Goal: Task Accomplishment & Management: Complete application form

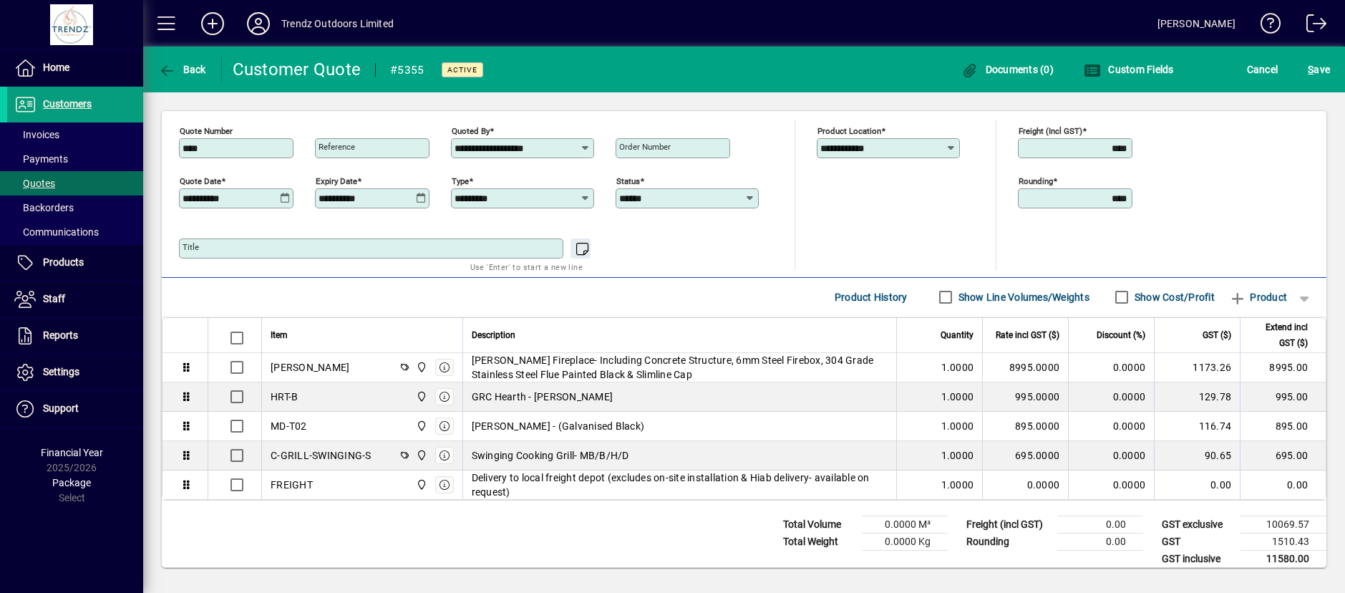
scroll to position [354, 0]
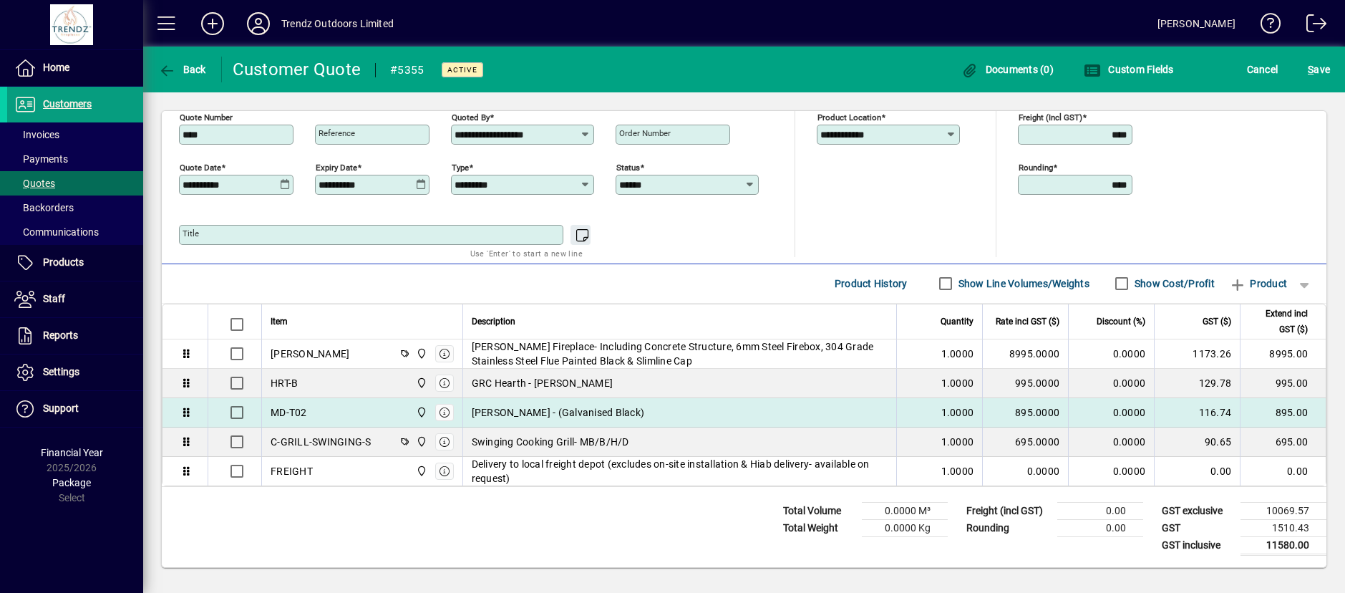
click at [314, 410] on div "MD-T02 [GEOGRAPHIC_DATA]" at bounding box center [362, 412] width 183 height 23
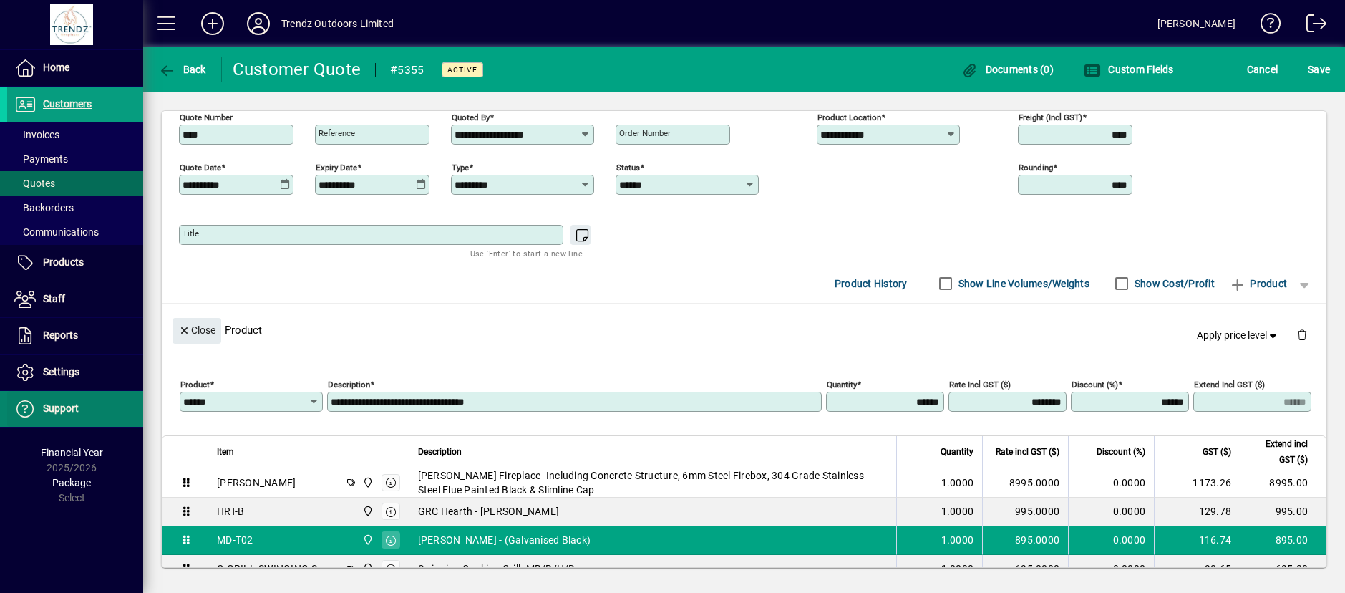
drag, startPoint x: 234, startPoint y: 403, endPoint x: 97, endPoint y: 398, distance: 136.8
click at [97, 398] on mat-drawer-container "**********" at bounding box center [672, 296] width 1345 height 593
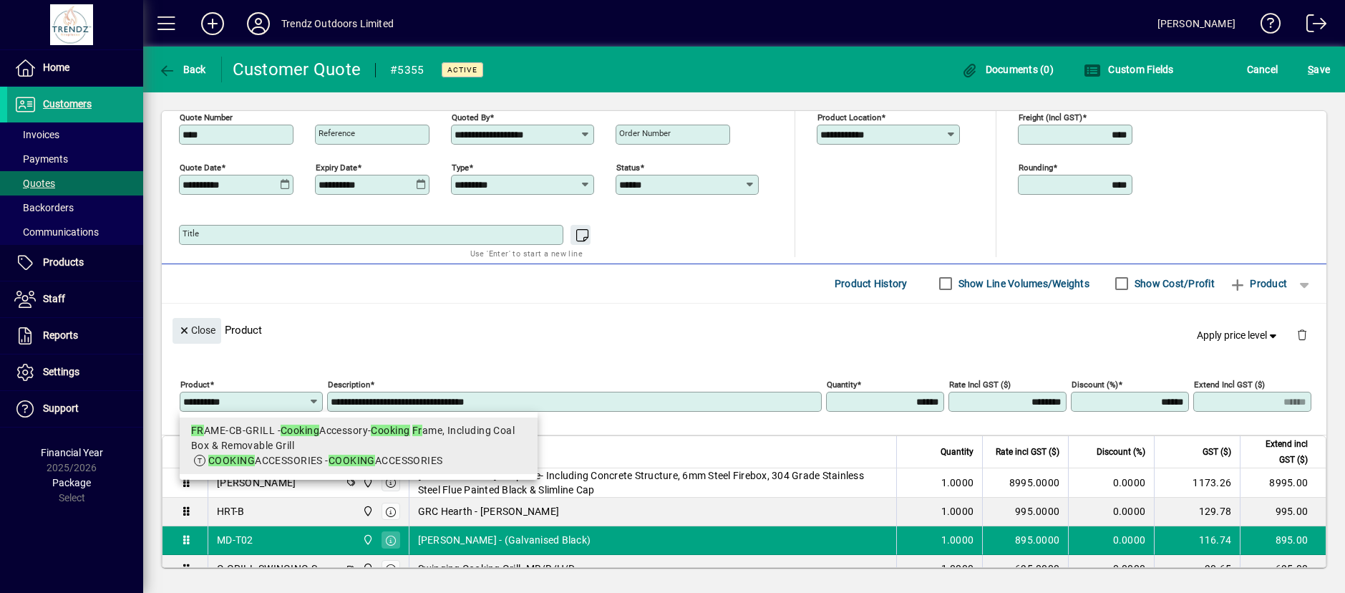
click at [356, 437] on div "FR AME-CB-GRILL - Cooking Accessory- Cooking Fr ame, Including Coal Box & Remov…" at bounding box center [358, 438] width 335 height 30
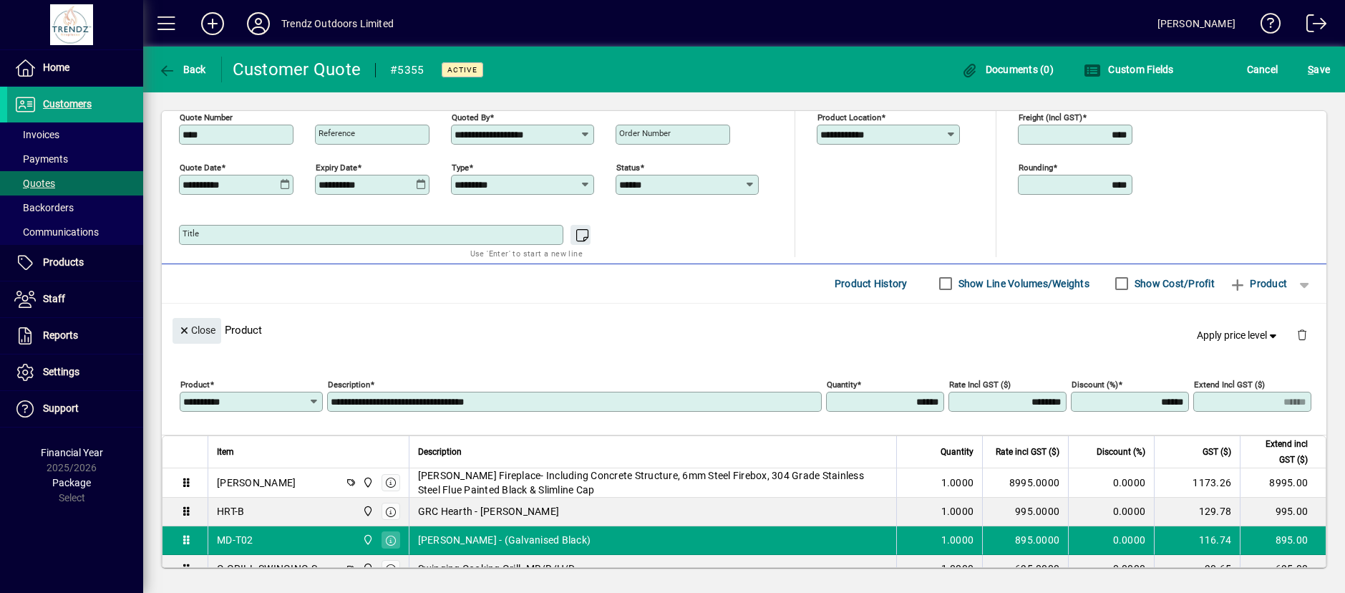
type input "**********"
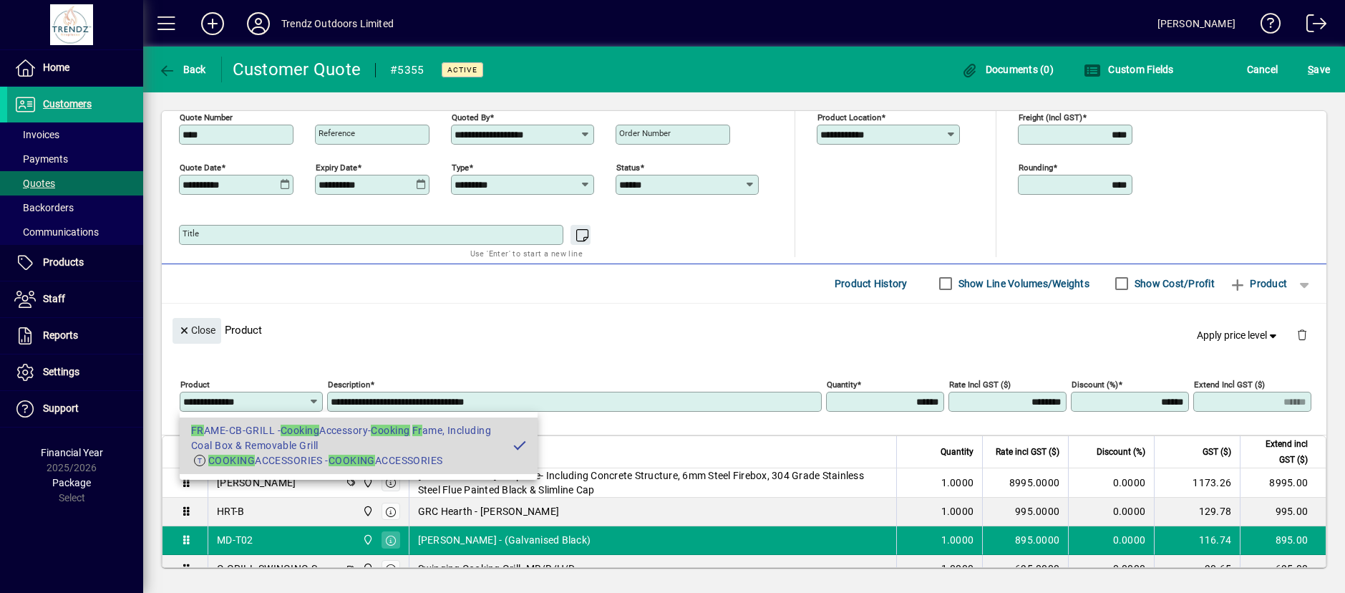
type input "**********"
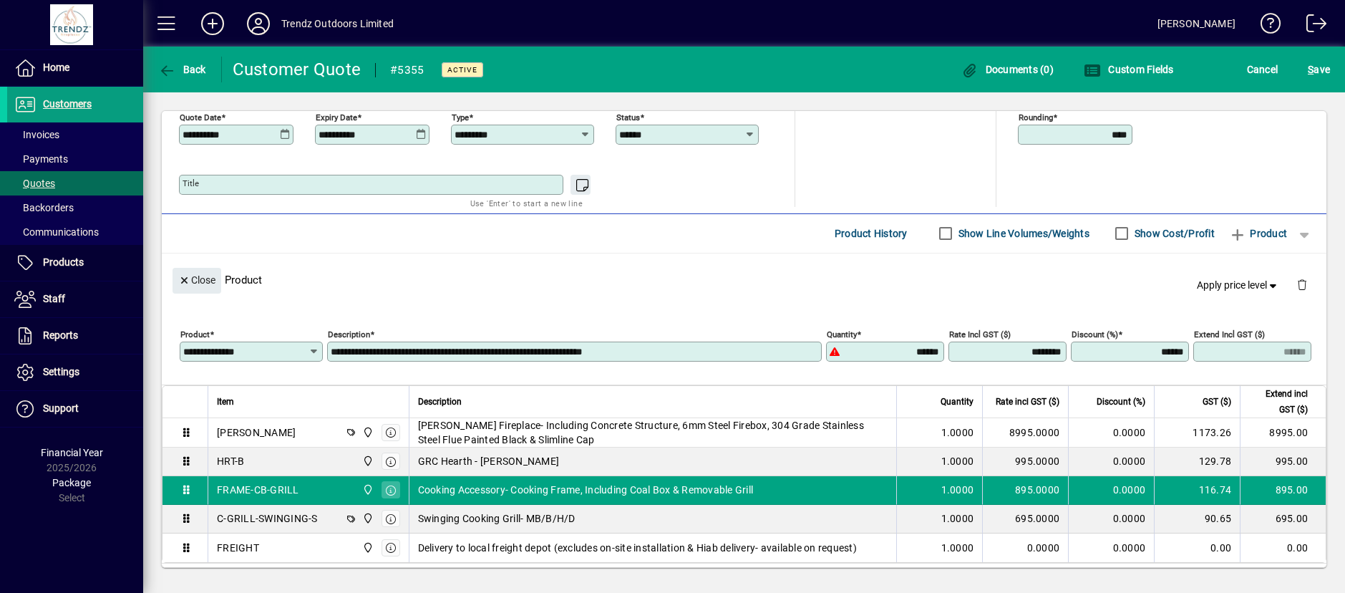
scroll to position [480, 0]
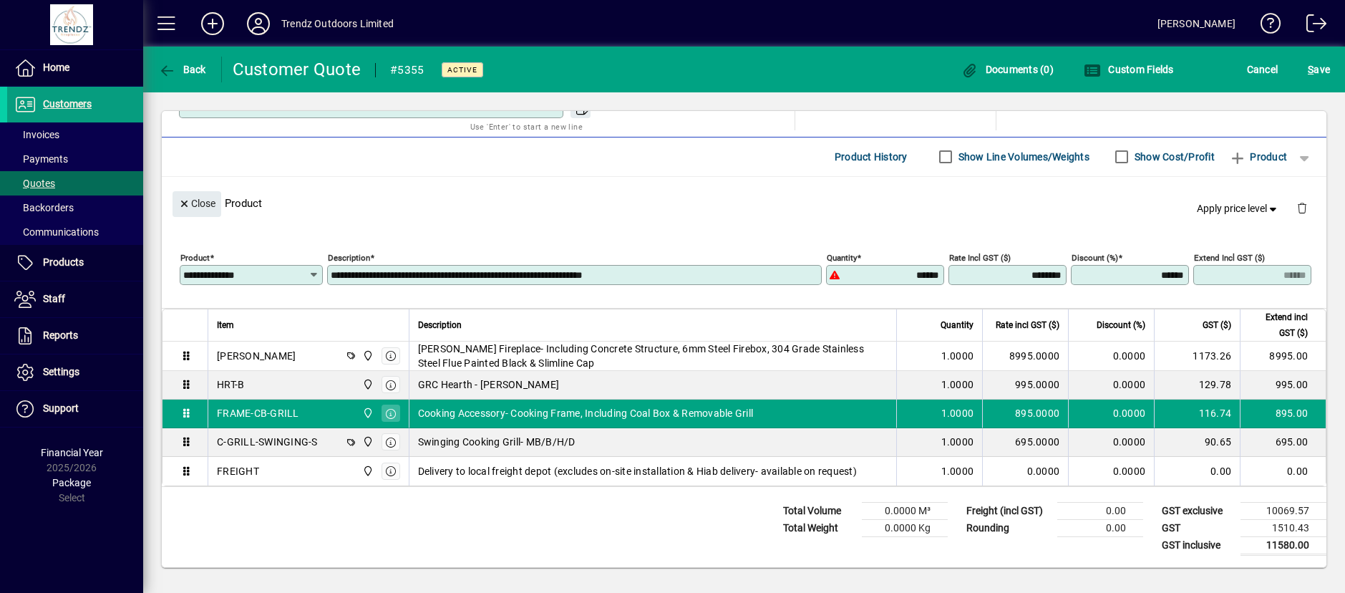
click at [578, 512] on div "Total Volume 0.0000 M³ Total Weight 0.0000 Kg Freight (incl GST) 0.00 Rounding …" at bounding box center [744, 527] width 1165 height 80
click at [1307, 77] on span "submit" at bounding box center [1318, 69] width 29 height 34
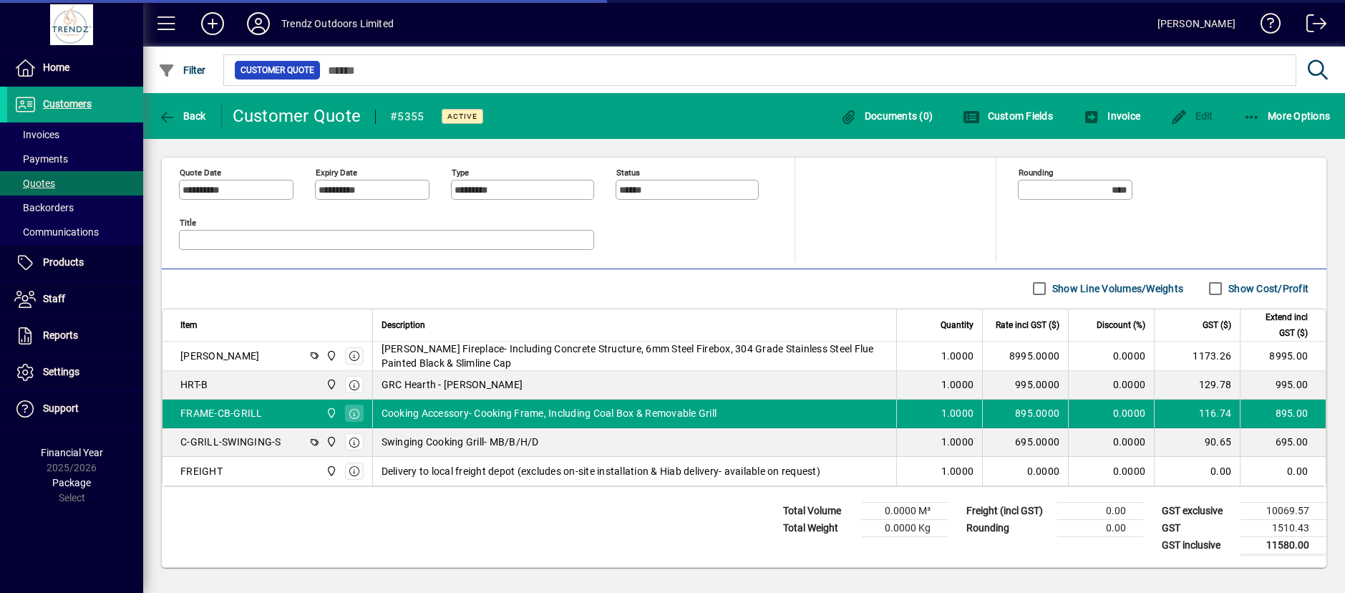
scroll to position [349, 0]
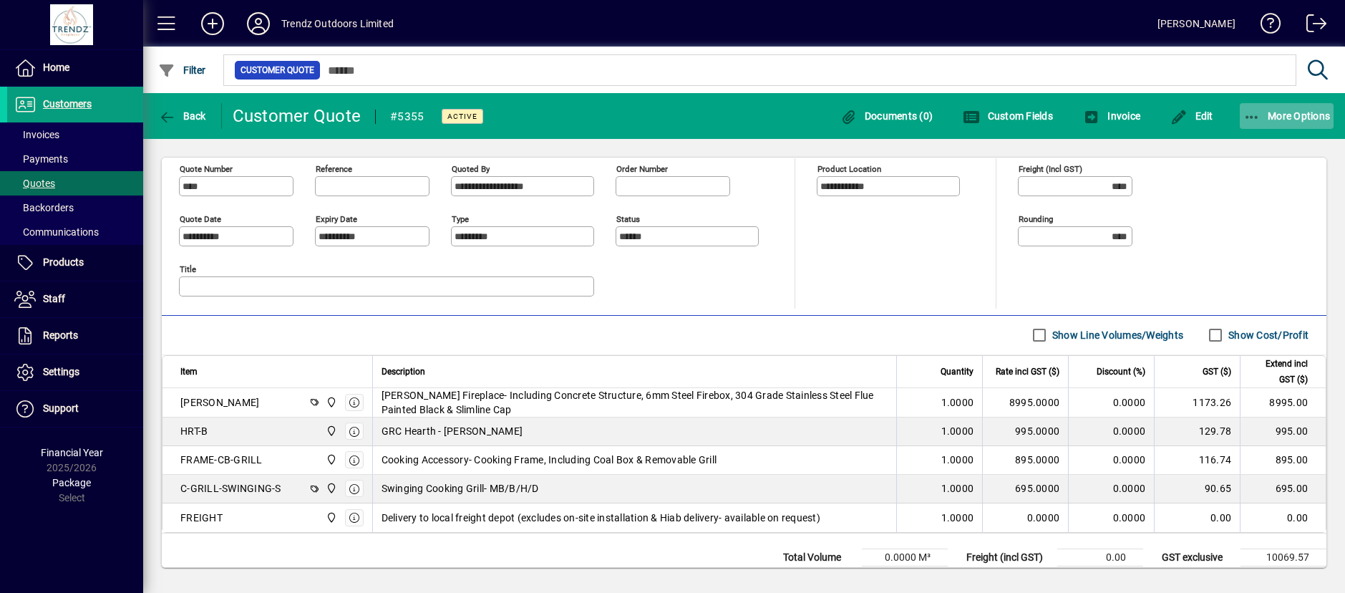
click at [1295, 113] on span "More Options" at bounding box center [1286, 115] width 87 height 11
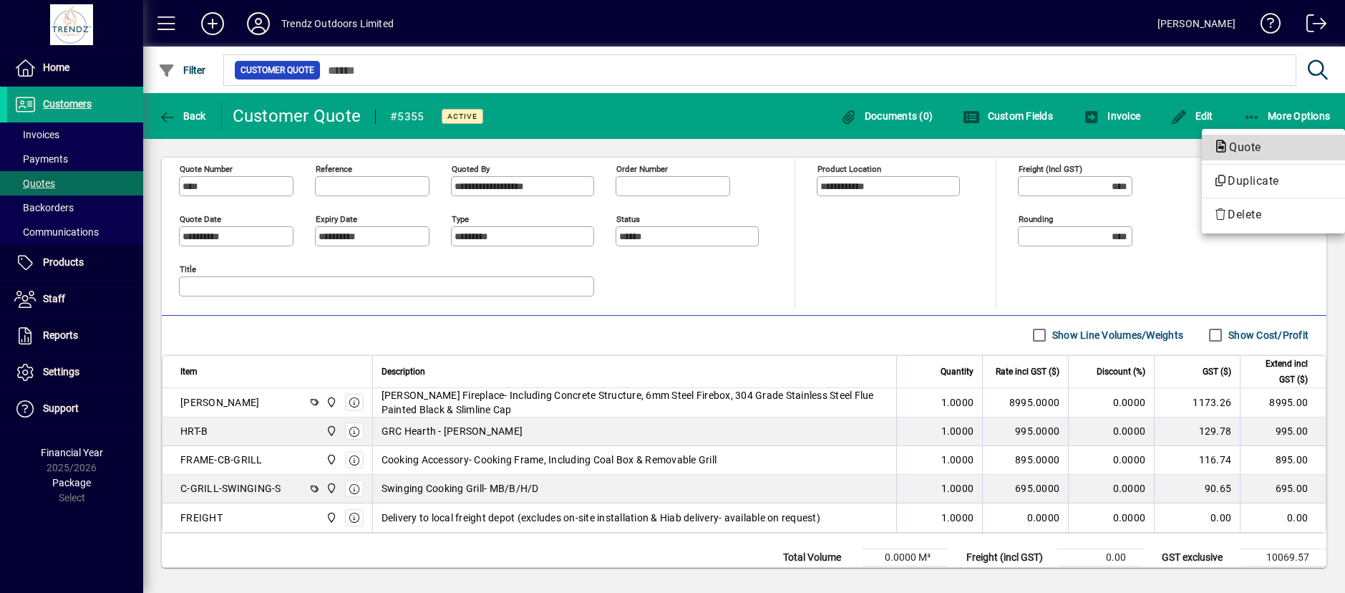
click at [1268, 150] on span "Quote" at bounding box center [1240, 147] width 55 height 14
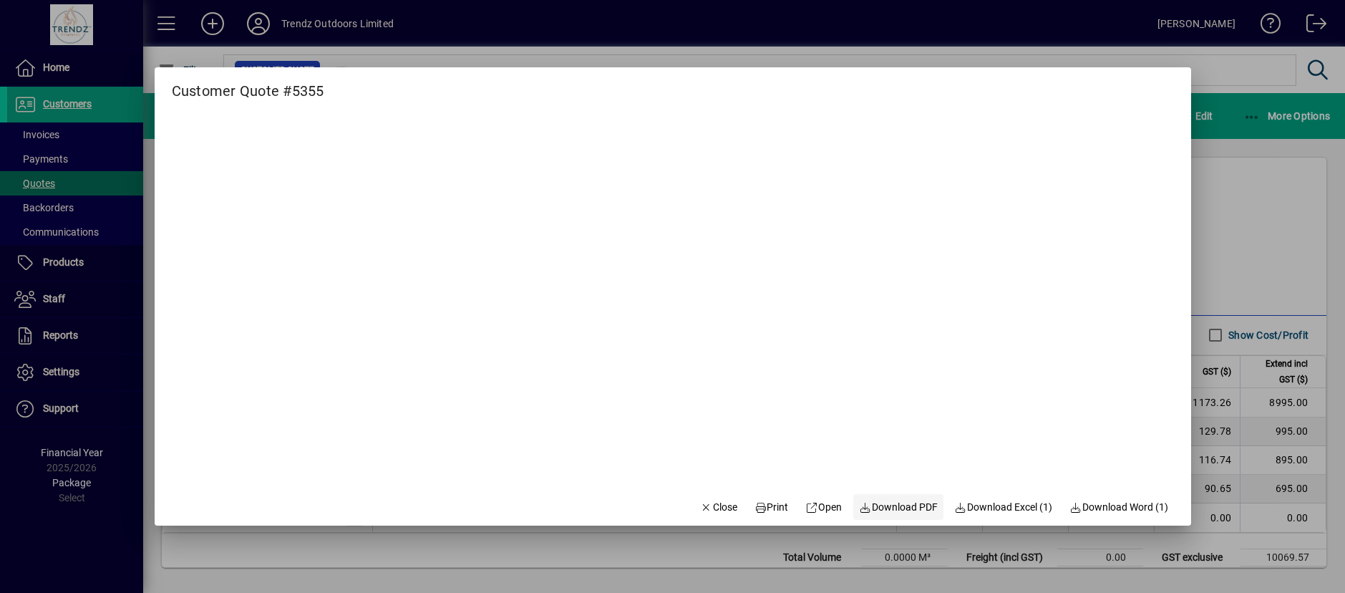
click at [897, 511] on span "Download PDF" at bounding box center [898, 507] width 79 height 15
click at [706, 508] on span "Close" at bounding box center [718, 507] width 37 height 15
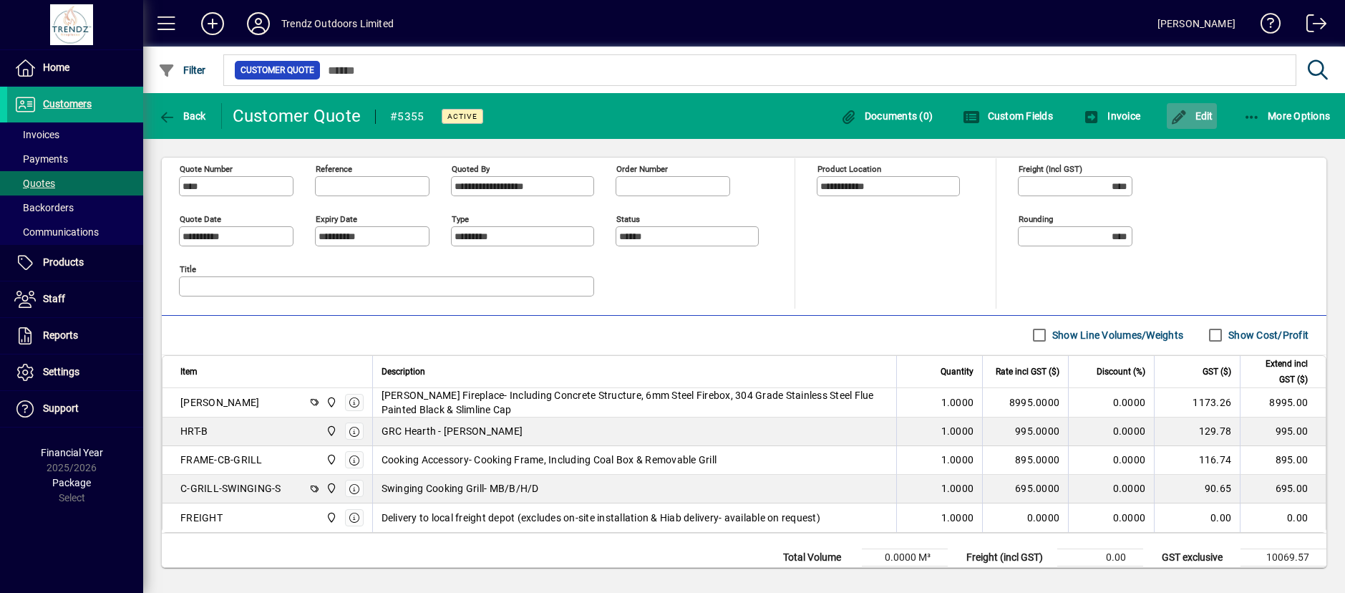
click at [1203, 125] on span "button" at bounding box center [1192, 116] width 50 height 34
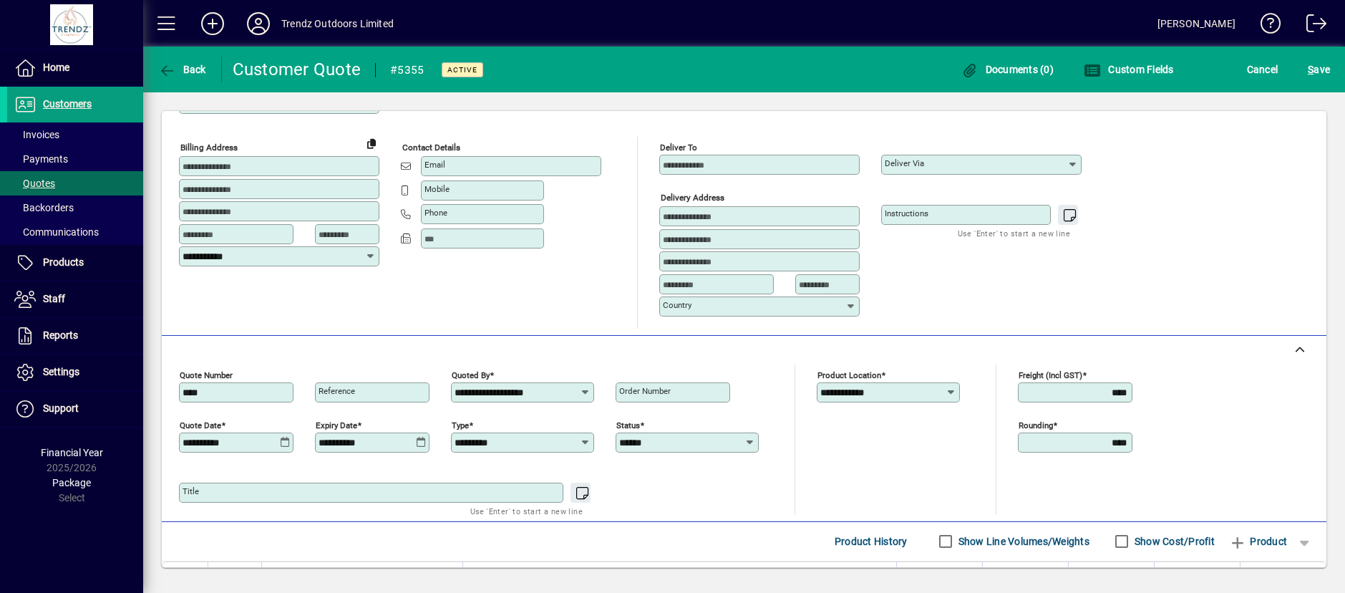
scroll to position [286, 0]
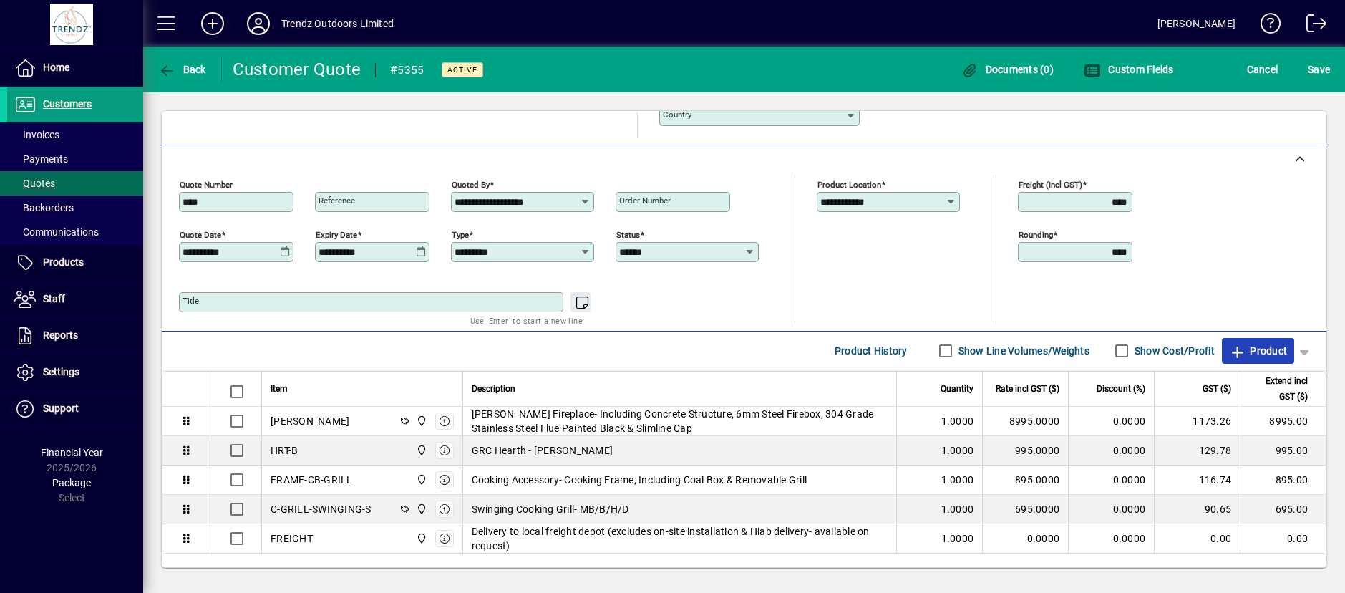
click at [1243, 343] on span "Product" at bounding box center [1258, 350] width 58 height 23
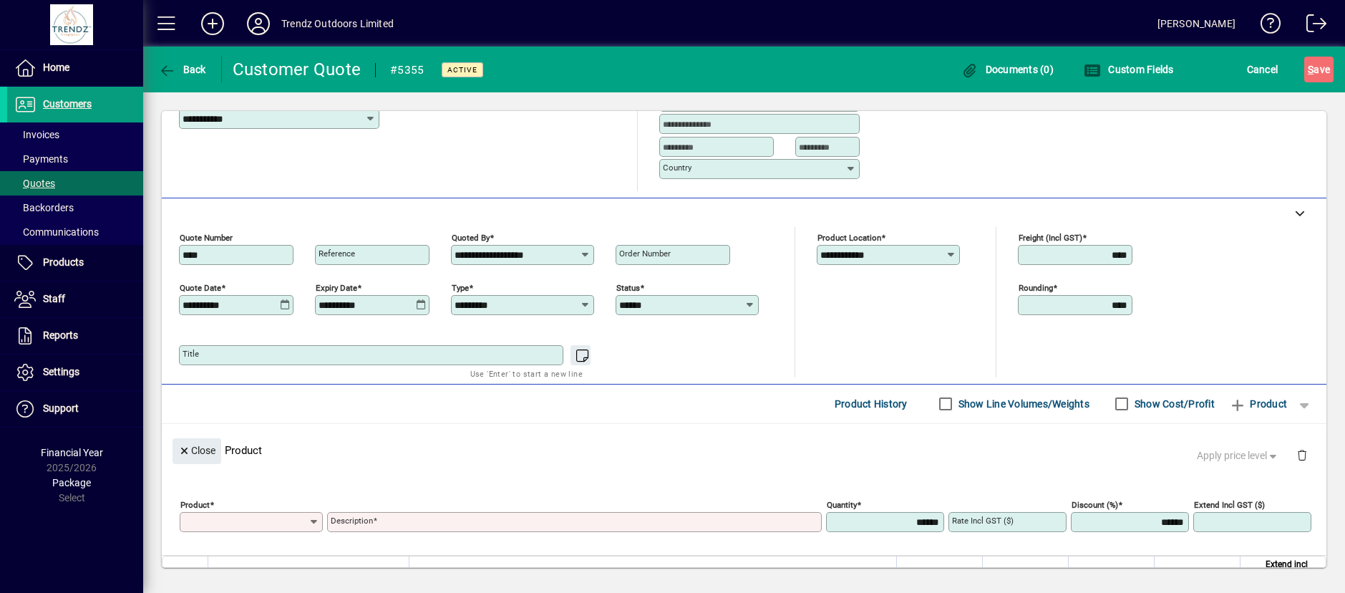
scroll to position [110, 0]
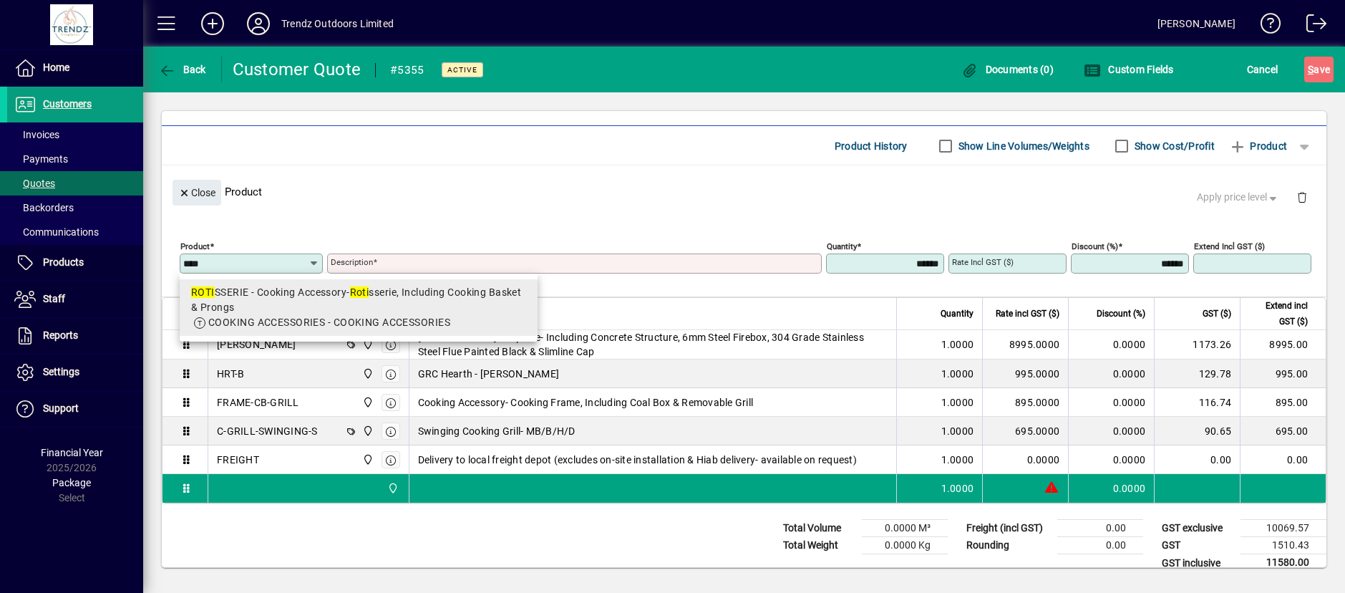
click at [261, 293] on div "ROTI SSERIE - Cooking Accessory- Roti sserie, Including Cooking Basket & Prongs" at bounding box center [358, 300] width 335 height 30
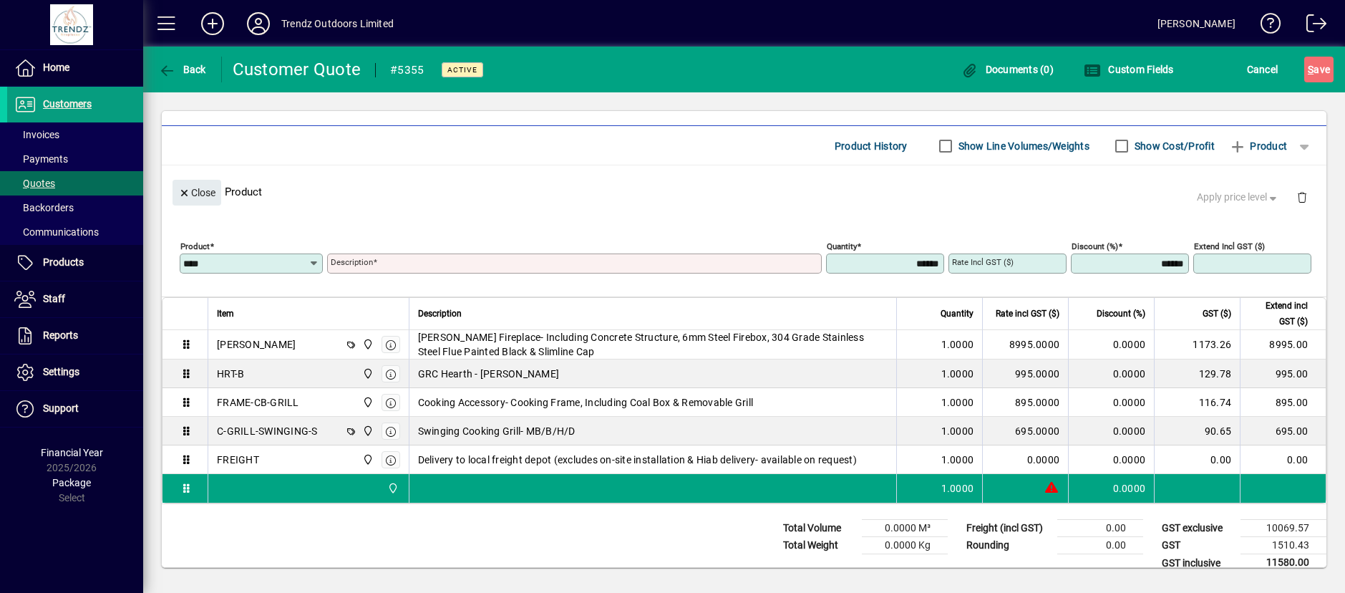
type input "**********"
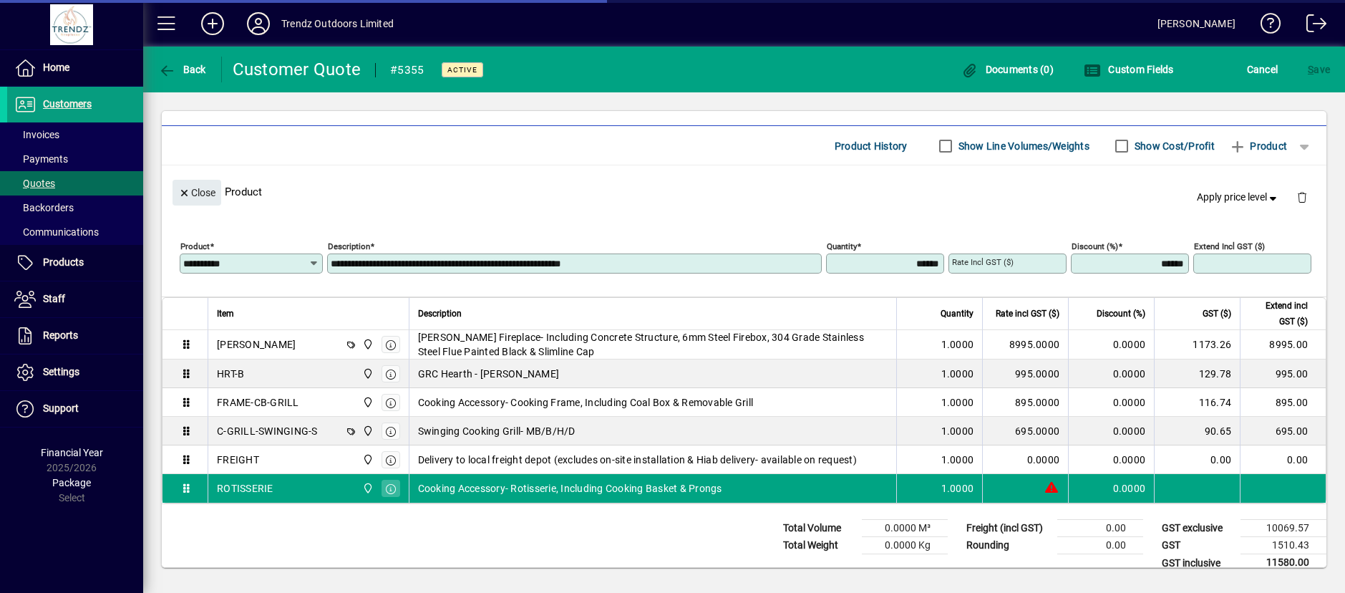
type input "********"
type input "******"
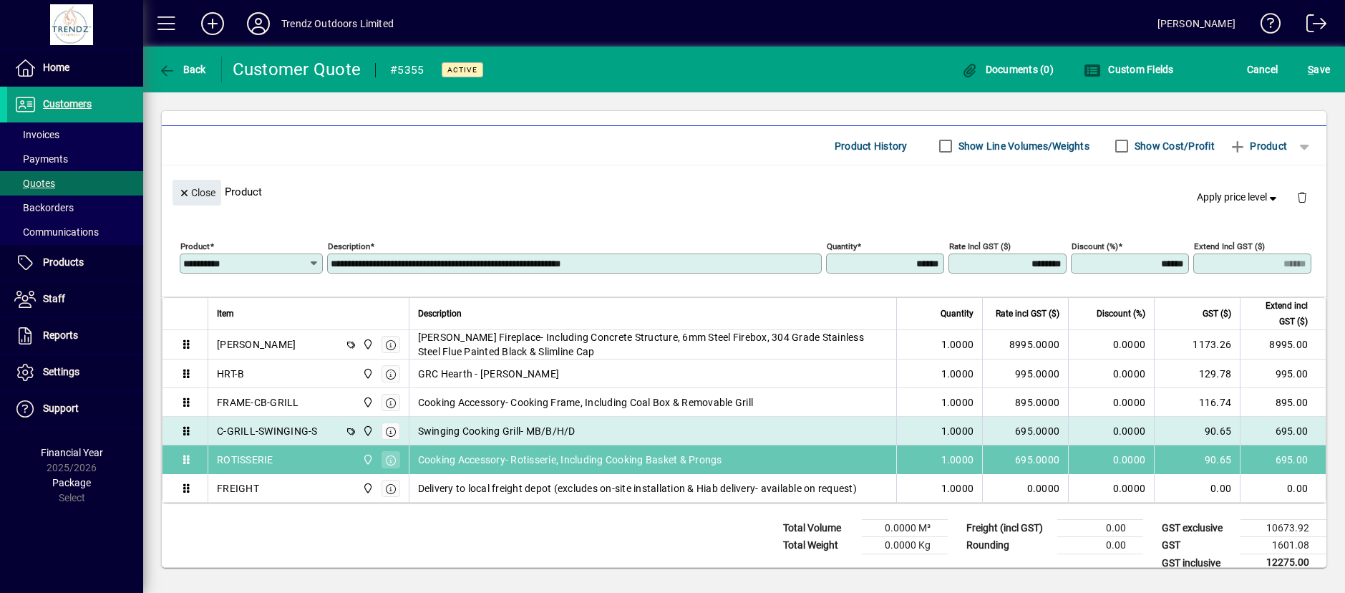
drag, startPoint x: 293, startPoint y: 487, endPoint x: 293, endPoint y: 454, distance: 32.9
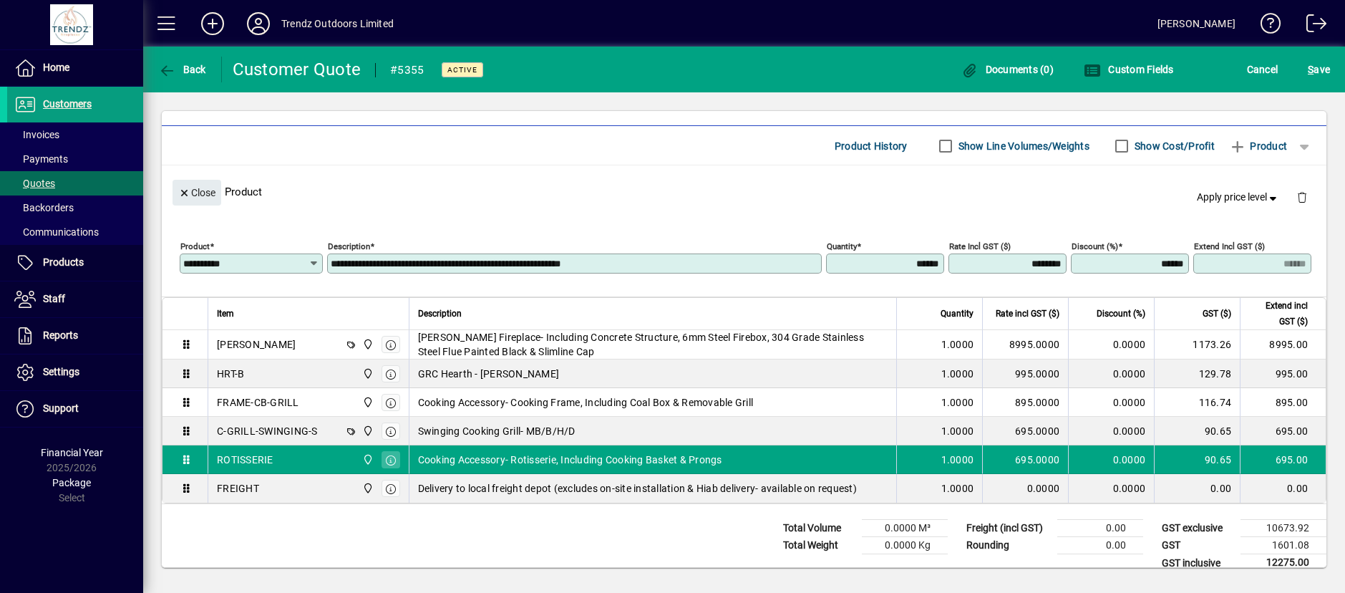
click at [486, 539] on div "Total Volume 0.0000 M³ Total Weight 0.0000 Kg Freight (incl GST) 0.00 Rounding …" at bounding box center [744, 544] width 1165 height 80
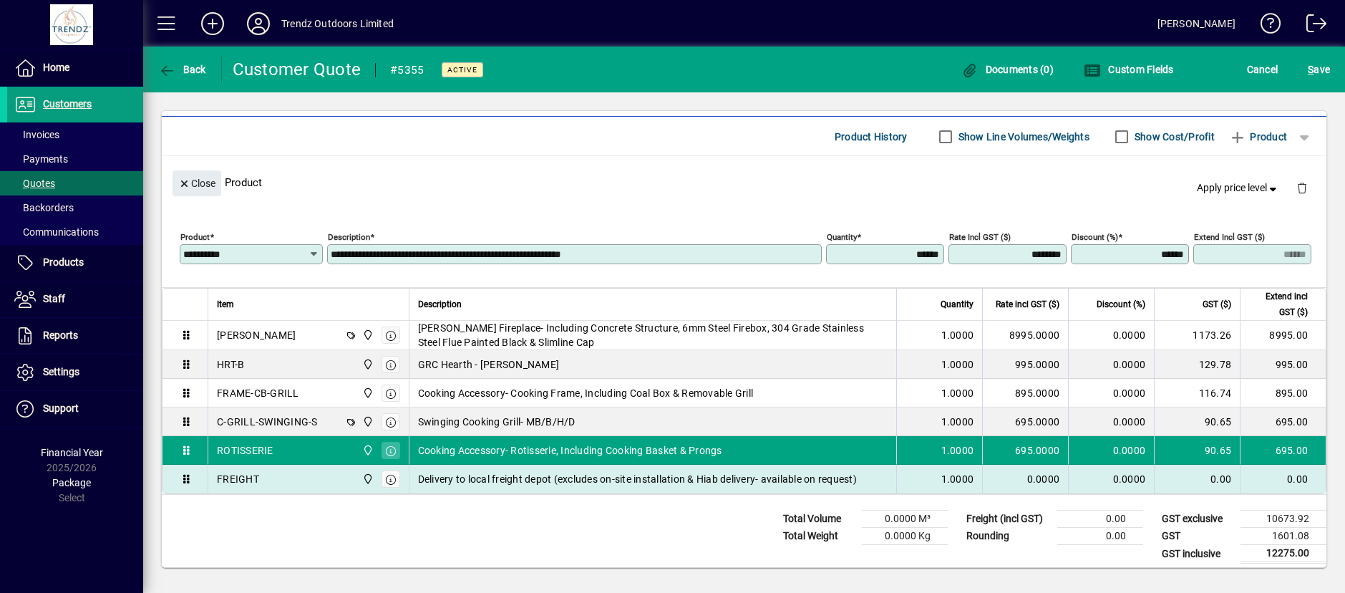
scroll to position [127, 0]
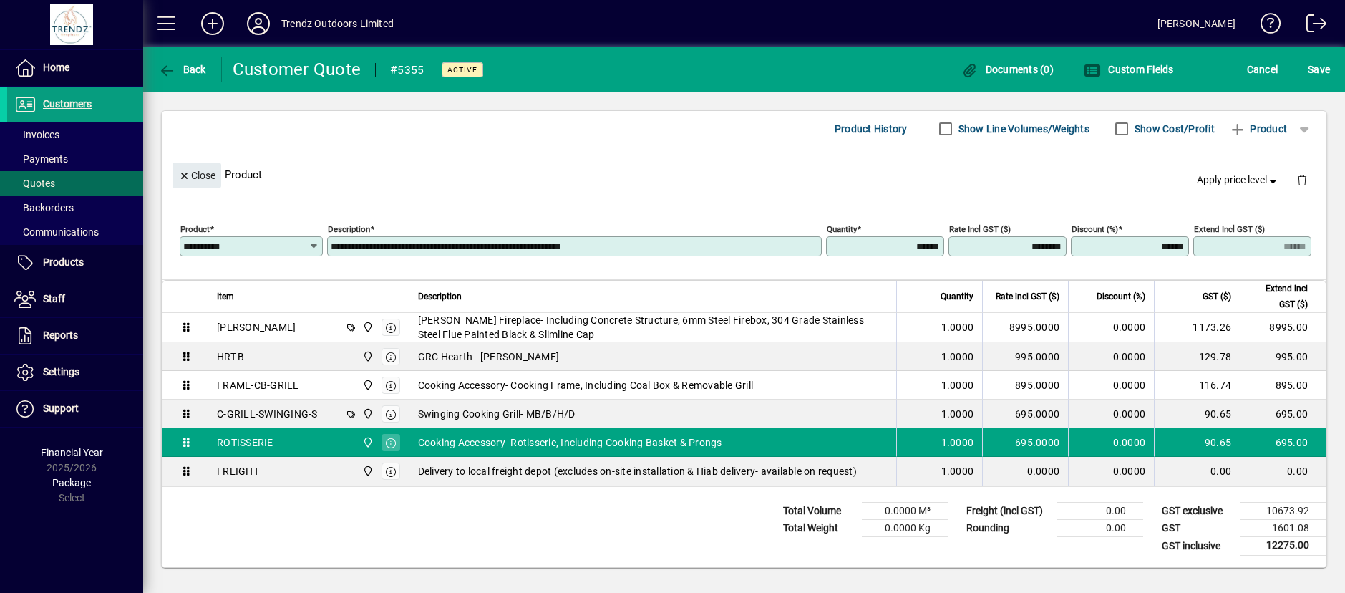
click at [611, 523] on div "Total Volume 0.0000 M³ Total Weight 0.0000 Kg Freight (incl GST) 0.00 Rounding …" at bounding box center [744, 527] width 1165 height 80
click at [589, 510] on div "Total Volume 0.0000 M³ Total Weight 0.0000 Kg Freight (incl GST) 0.00 Rounding …" at bounding box center [744, 527] width 1165 height 80
click at [1316, 68] on span "S ave" at bounding box center [1319, 69] width 22 height 23
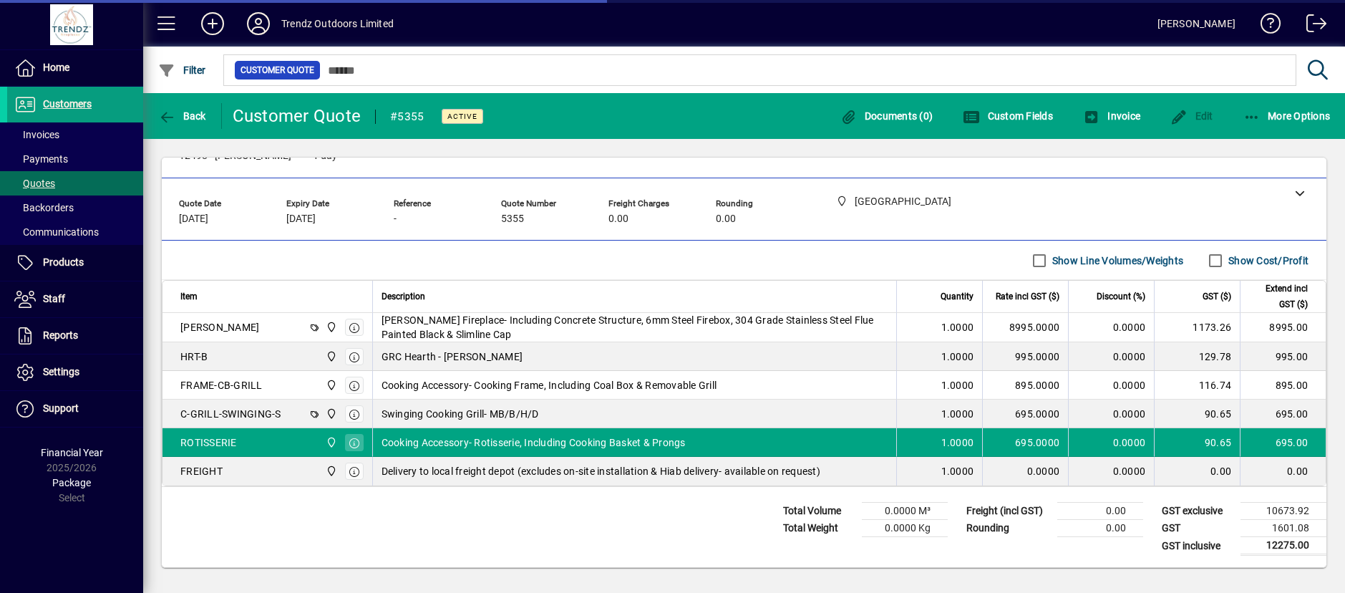
scroll to position [0, 0]
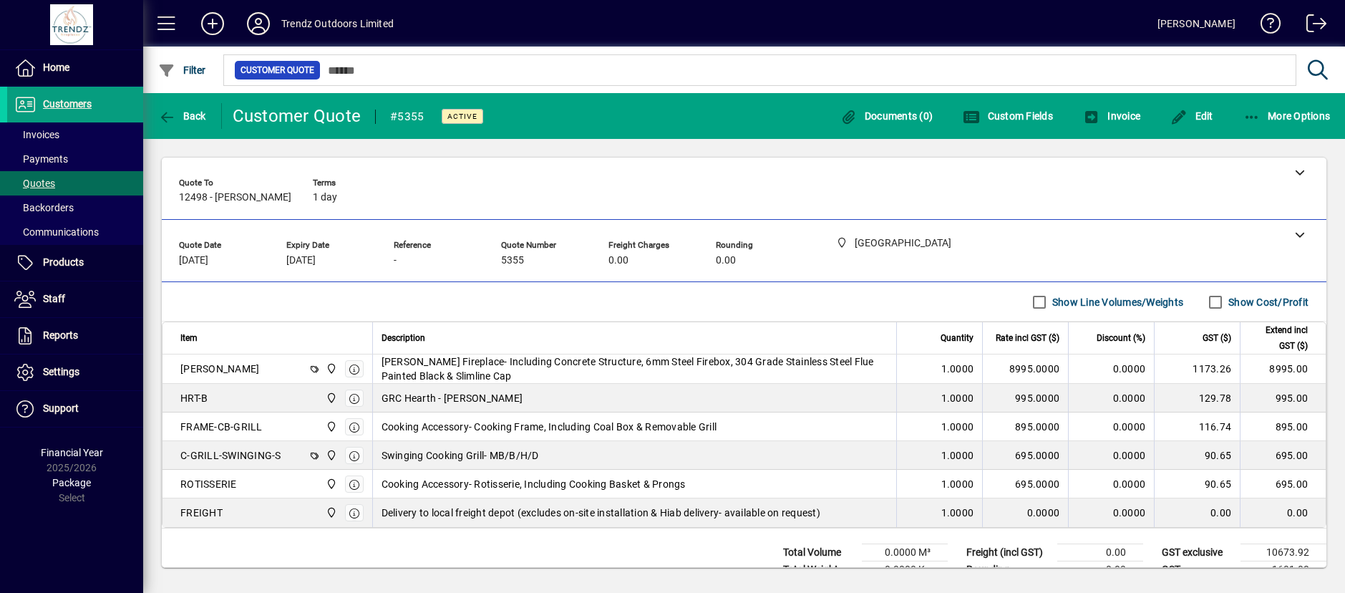
click at [618, 543] on div "Total Volume 0.0000 M³ Total Weight 0.0000 Kg Freight (incl GST) 0.00 Rounding …" at bounding box center [744, 568] width 1165 height 80
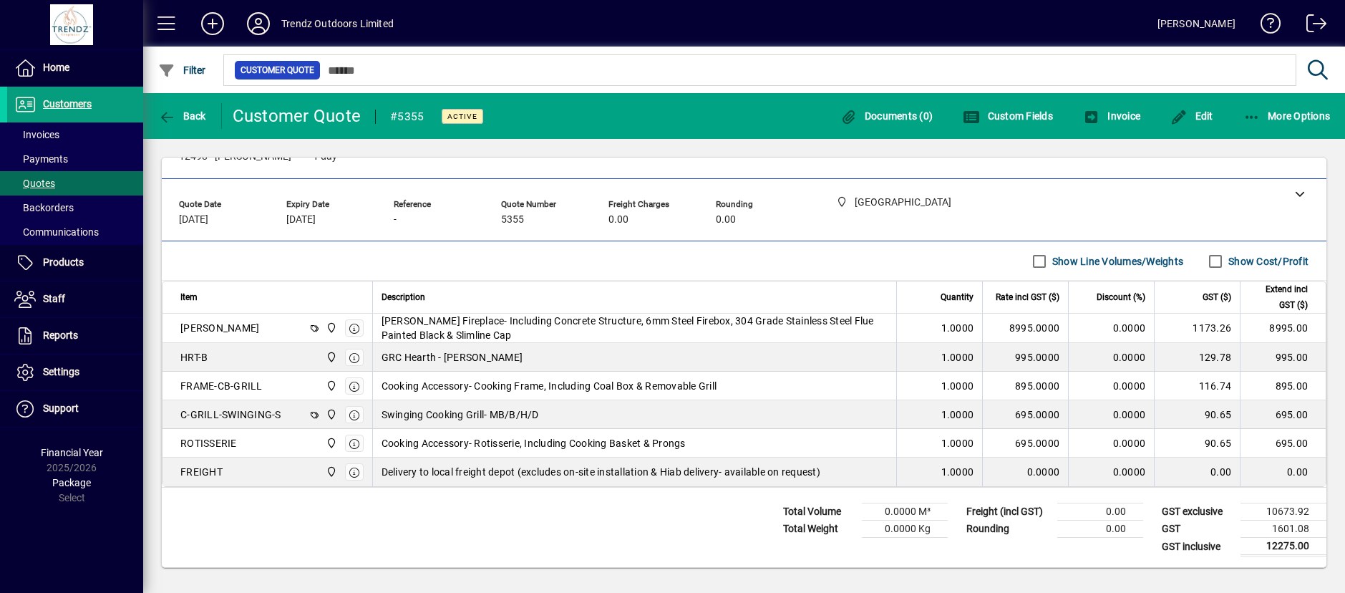
scroll to position [42, 0]
click at [631, 515] on div "Total Volume 0.0000 M³ Total Weight 0.0000 Kg Freight (incl GST) 0.00 Rounding …" at bounding box center [744, 527] width 1165 height 80
click at [614, 520] on div "Total Volume 0.0000 M³ Total Weight 0.0000 Kg Freight (incl GST) 0.00 Rounding …" at bounding box center [744, 527] width 1165 height 80
click at [1293, 127] on span "button" at bounding box center [1287, 116] width 94 height 34
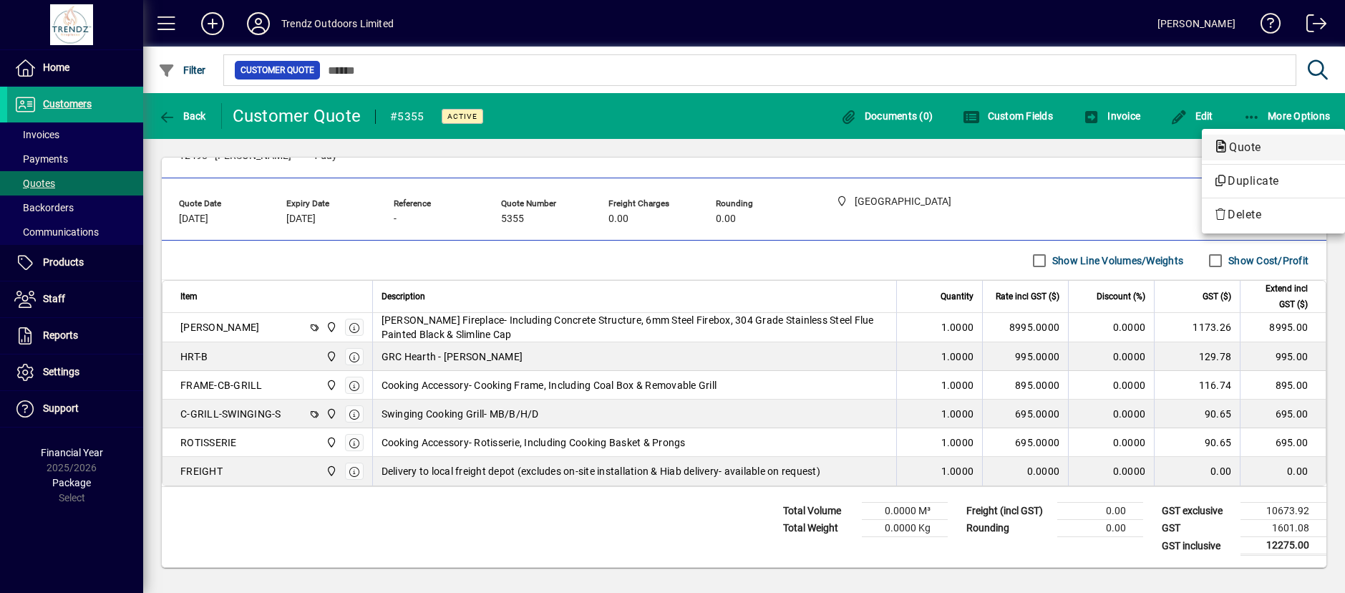
click at [1268, 150] on span "Quote" at bounding box center [1240, 147] width 55 height 14
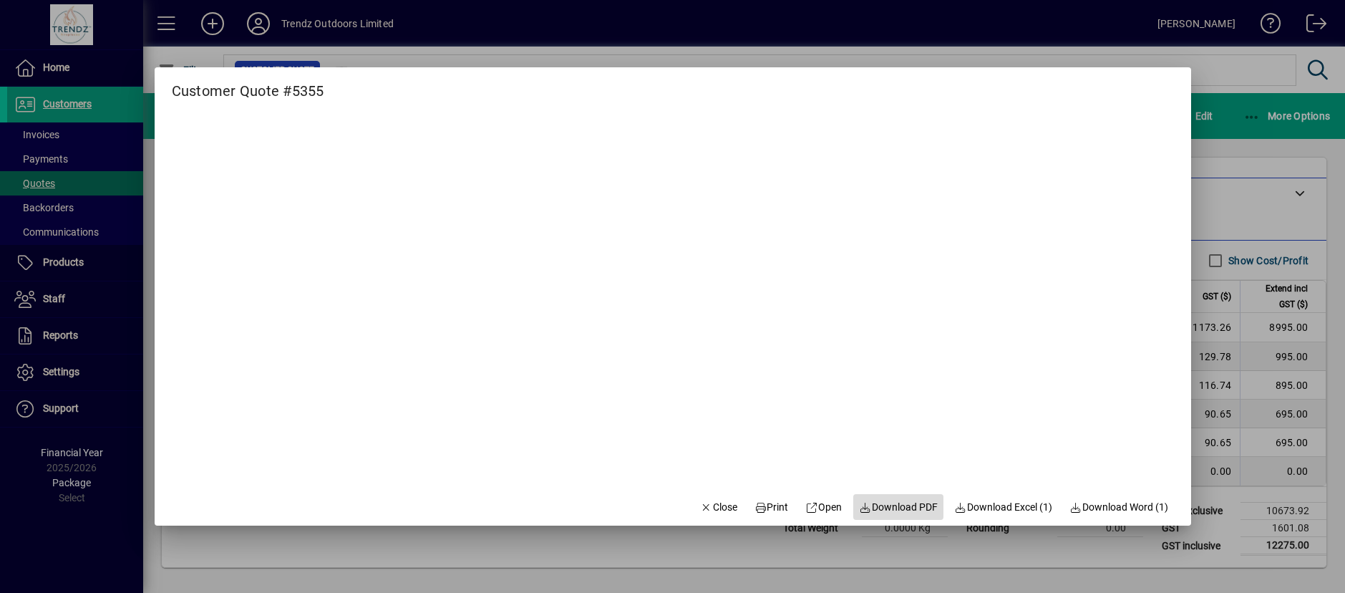
click at [903, 505] on span "Download PDF" at bounding box center [898, 507] width 79 height 15
click at [714, 502] on span "Close" at bounding box center [718, 507] width 37 height 15
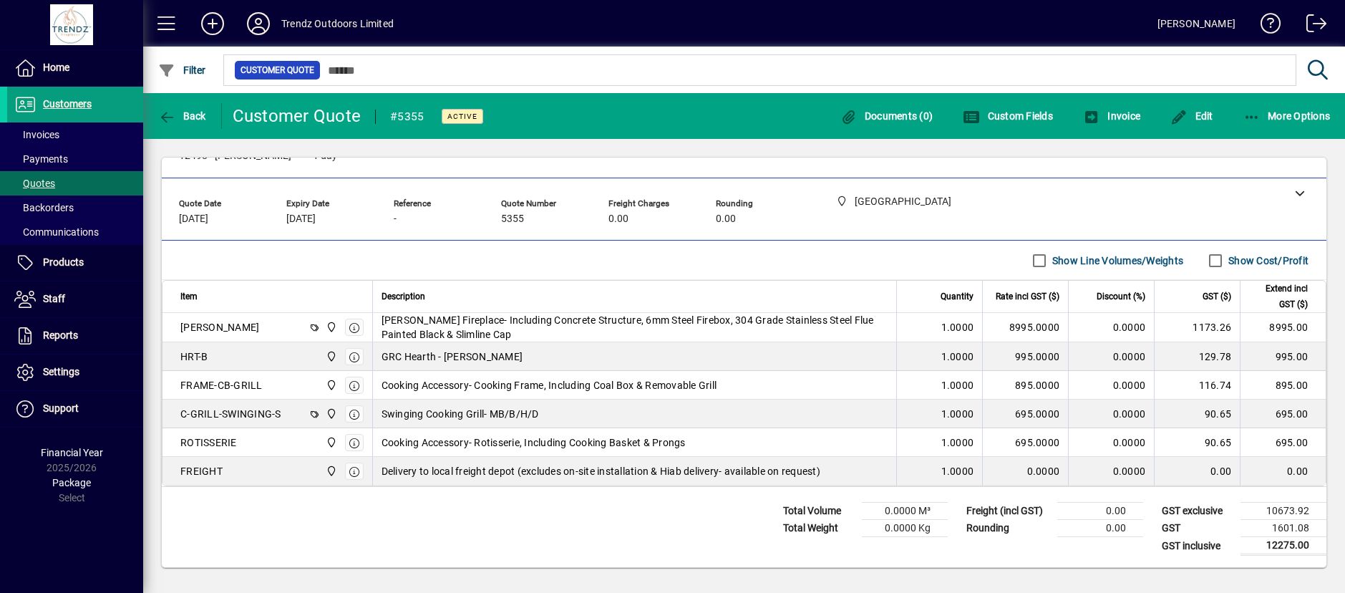
scroll to position [0, 0]
